Goal: Transaction & Acquisition: Purchase product/service

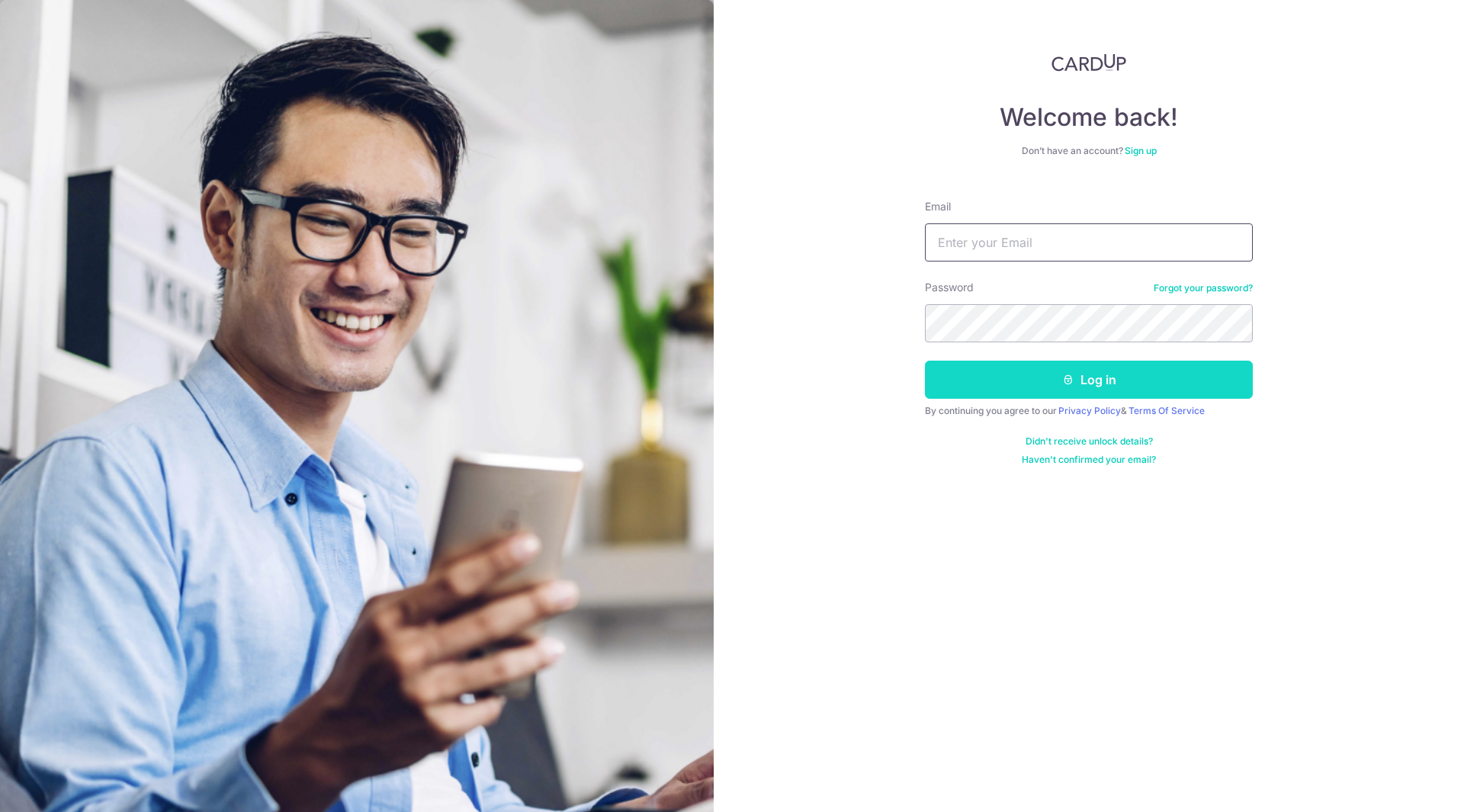
type input "ELIEZER.ALCOREZA@GMAIL.COM"
click at [1067, 386] on button "Log in" at bounding box center [1089, 379] width 327 height 38
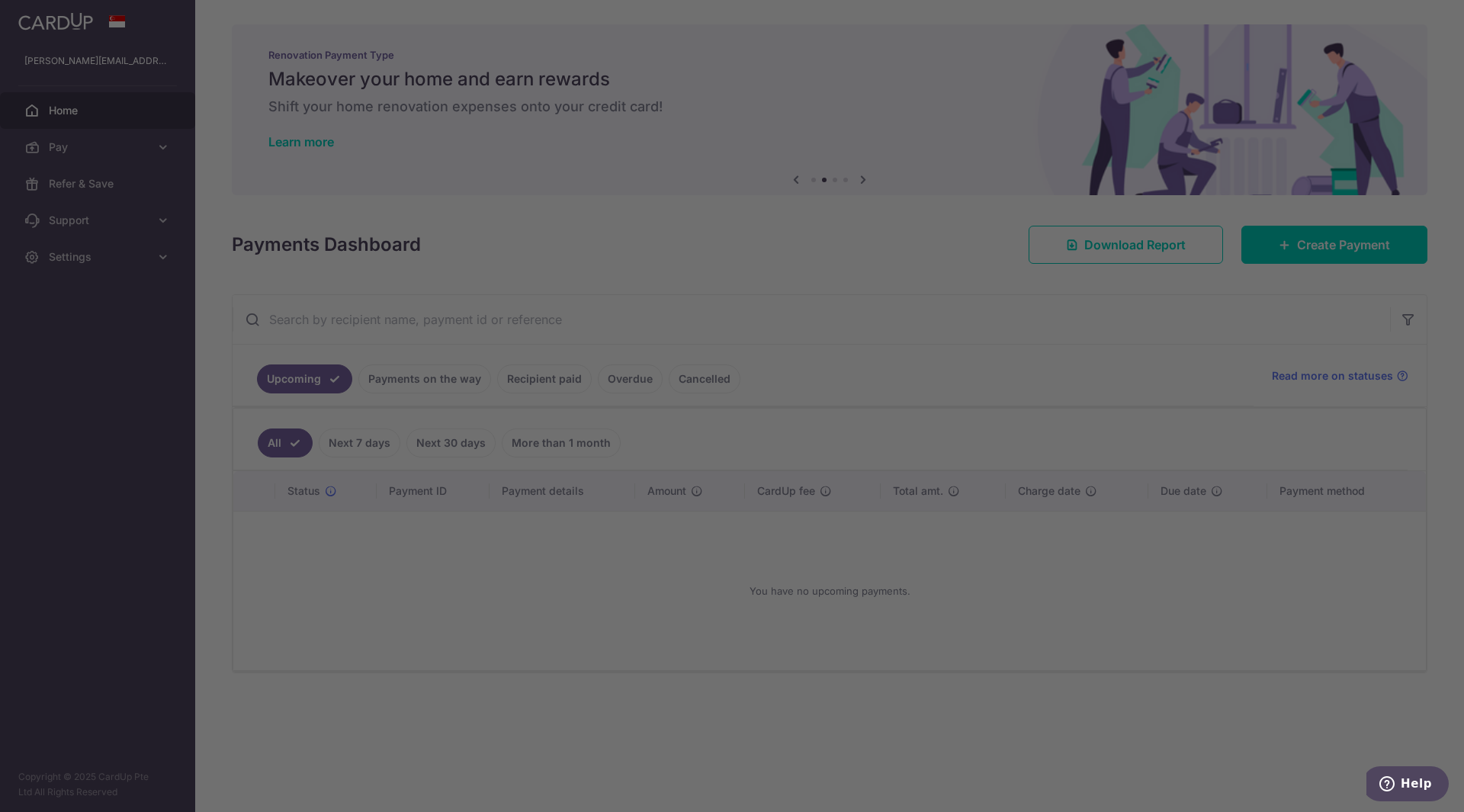
click at [383, 782] on div at bounding box center [739, 410] width 1478 height 820
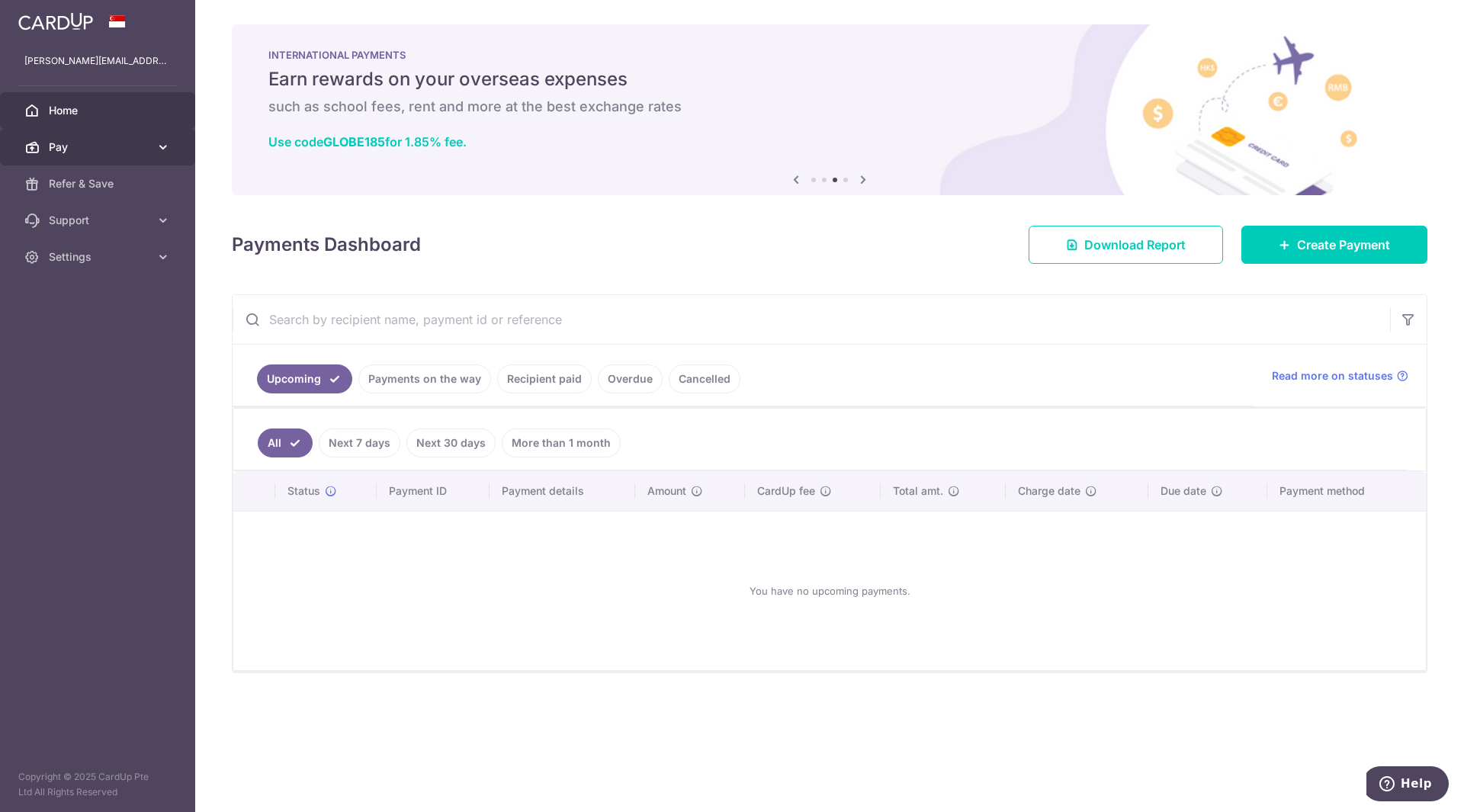
click at [109, 147] on span "Pay" at bounding box center [99, 146] width 101 height 15
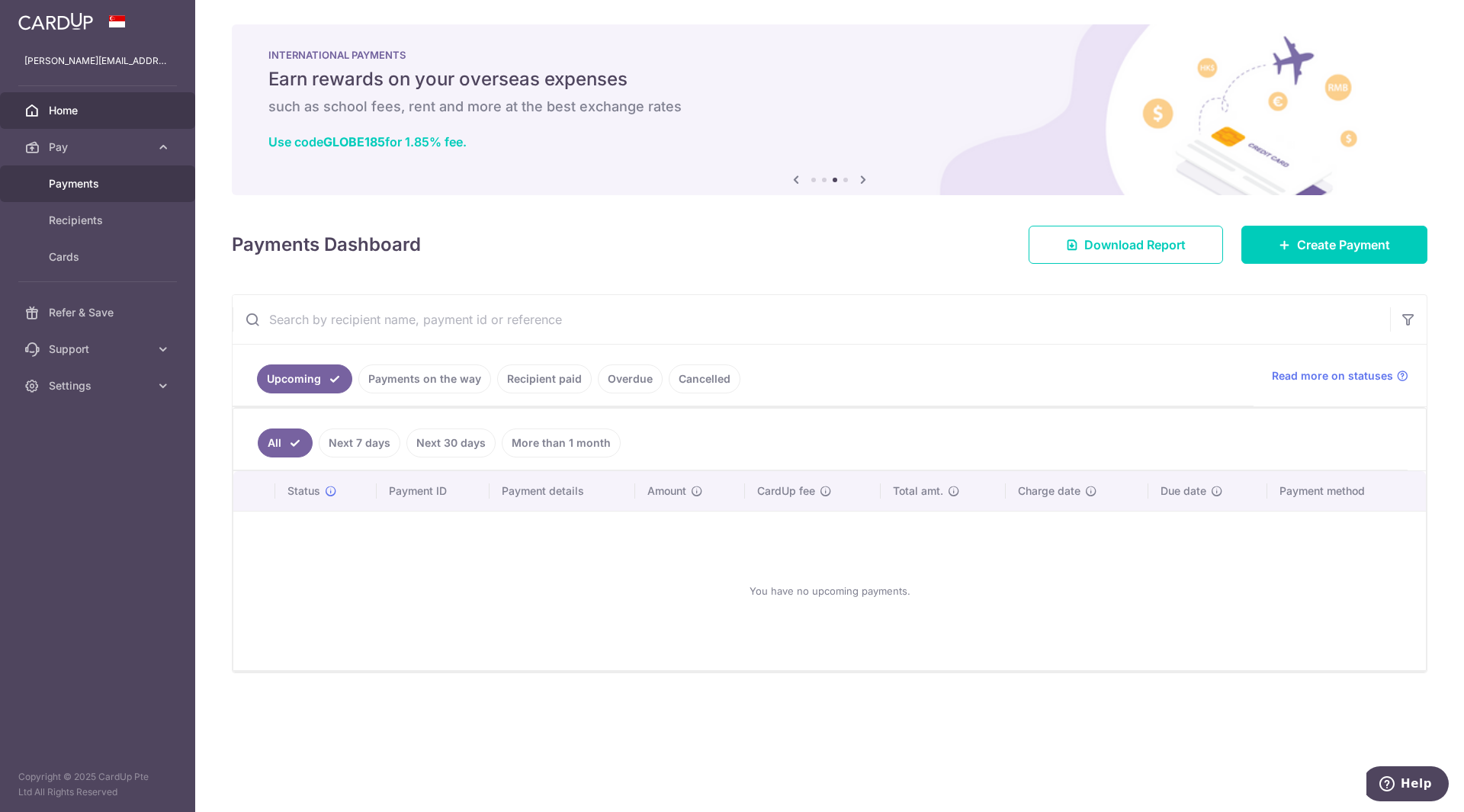
click at [77, 186] on span "Payments" at bounding box center [99, 183] width 101 height 15
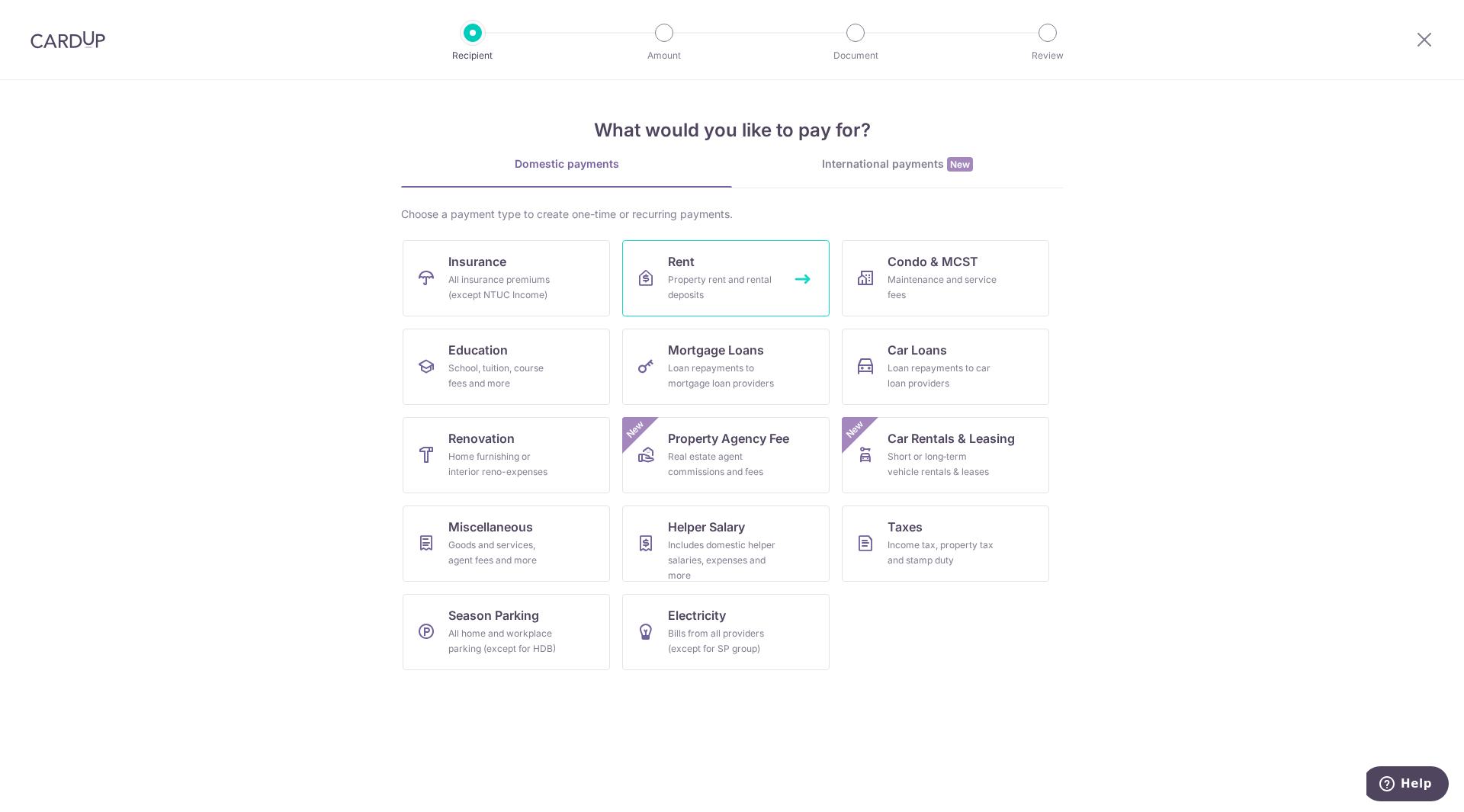
click at [759, 296] on div "Property rent and rental deposits" at bounding box center [722, 287] width 109 height 31
click at [901, 164] on div "International payments New" at bounding box center [897, 164] width 331 height 16
